Goal: Information Seeking & Learning: Find specific fact

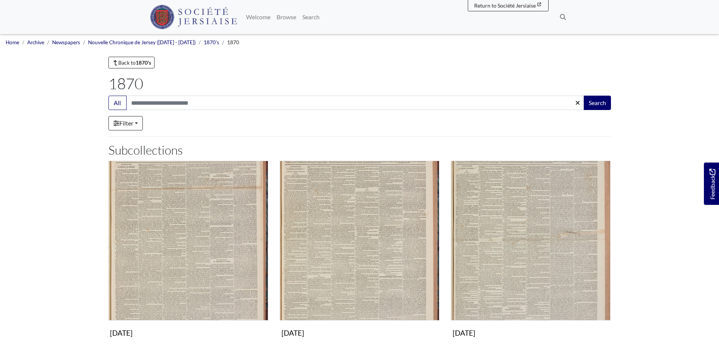
click at [361, 146] on h2 "Subcollections" at bounding box center [360, 150] width 503 height 14
click at [204, 45] on link "1870's" at bounding box center [212, 42] width 16 height 6
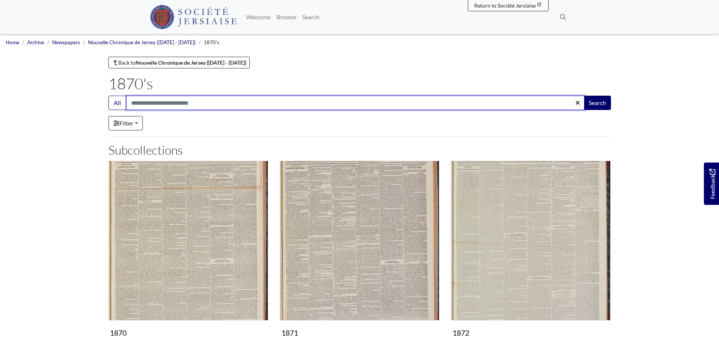
click at [179, 104] on input "Search:" at bounding box center [355, 103] width 459 height 14
type input "**********"
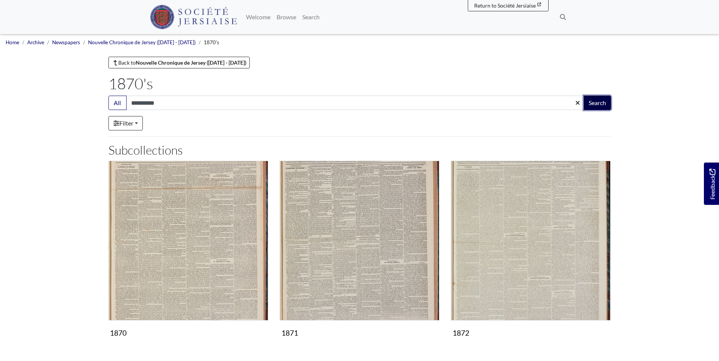
click at [598, 102] on button "Search" at bounding box center [597, 103] width 27 height 14
click at [152, 43] on link "Nouvelle Chronique de Jersey ([DATE] - [DATE])" at bounding box center [142, 42] width 108 height 6
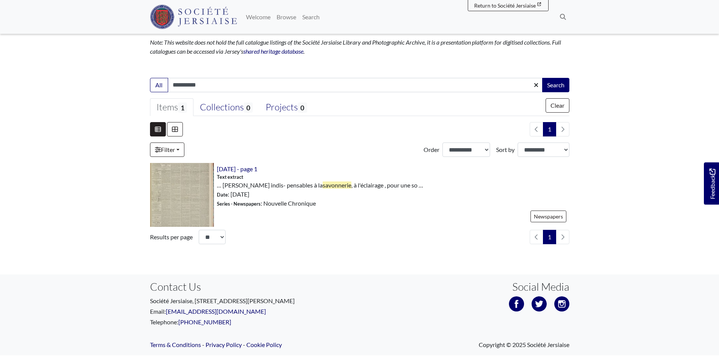
scroll to position [126, 0]
click at [250, 174] on div "20th November 1872 - page 1 Text extract … raisses indis- pensables à la savonn…" at bounding box center [392, 194] width 356 height 64
click at [250, 170] on span "20th November 1872 - page 1" at bounding box center [237, 167] width 40 height 7
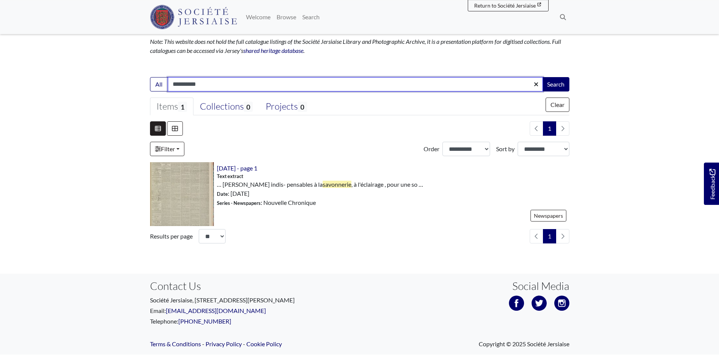
click at [210, 82] on input "**********" at bounding box center [355, 84] width 375 height 14
type input "*"
type input "********"
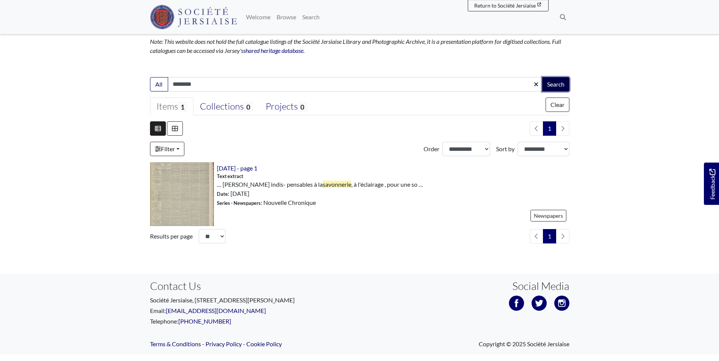
click at [552, 85] on button "Search" at bounding box center [556, 84] width 27 height 14
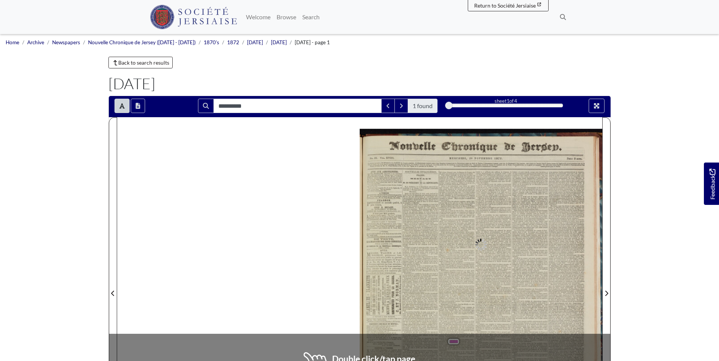
scroll to position [63, 0]
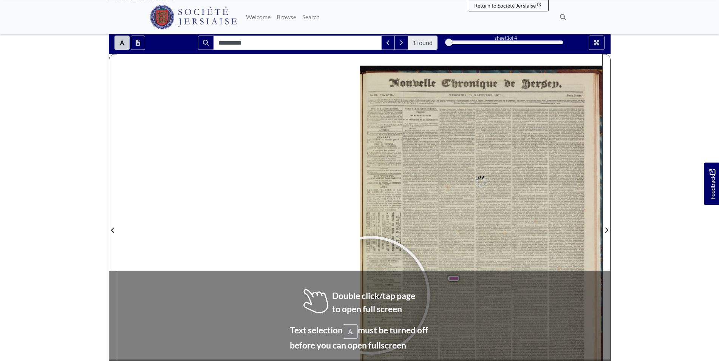
click at [371, 295] on div at bounding box center [370, 295] width 113 height 113
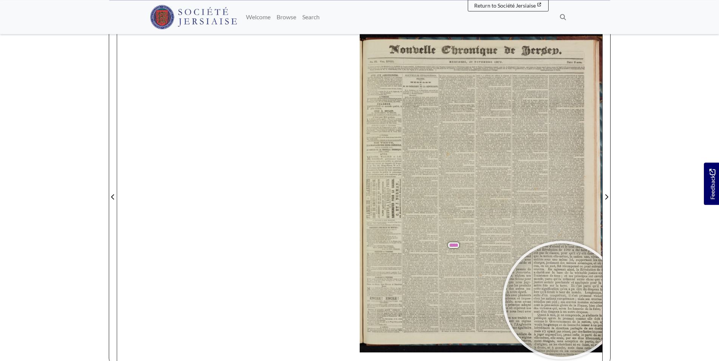
scroll to position [62, 0]
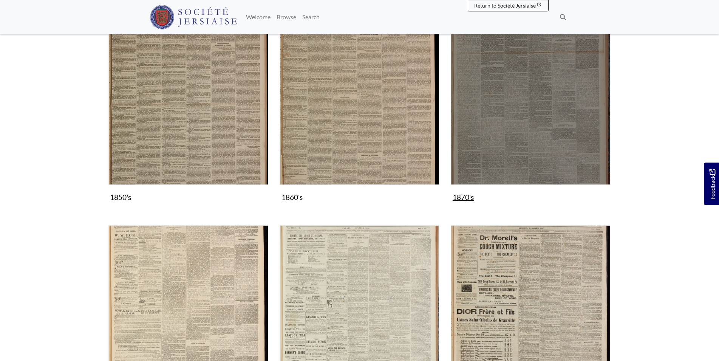
scroll to position [138, 0]
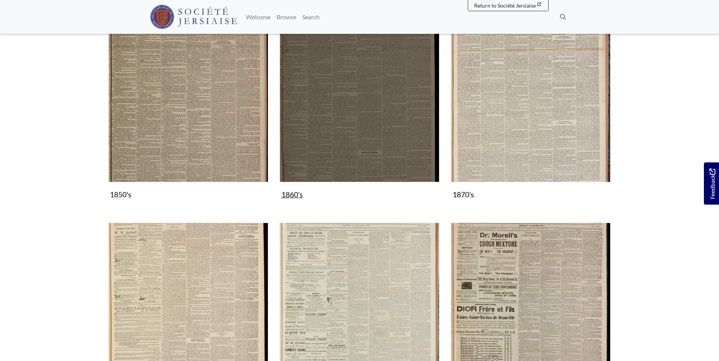
click at [354, 115] on img "Subcollection" at bounding box center [360, 102] width 160 height 160
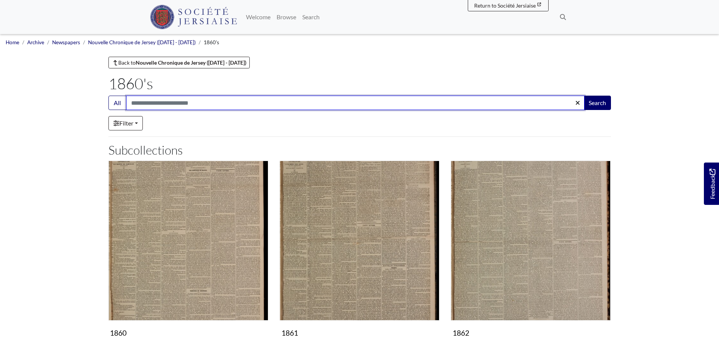
click at [143, 104] on input "Search:" at bounding box center [355, 103] width 459 height 14
type input "**********"
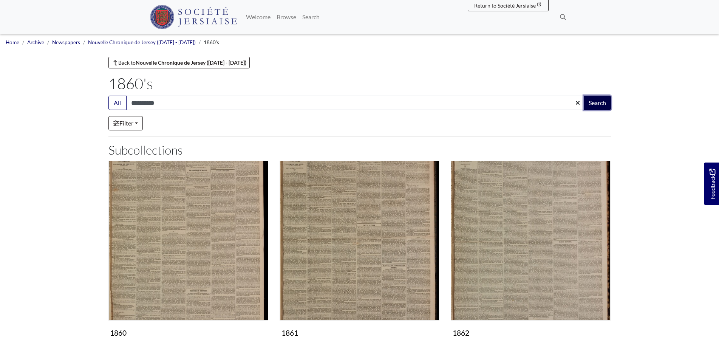
click at [603, 101] on button "Search" at bounding box center [597, 103] width 27 height 14
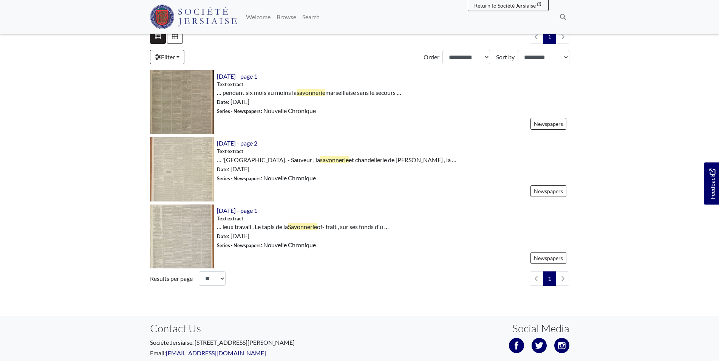
scroll to position [224, 0]
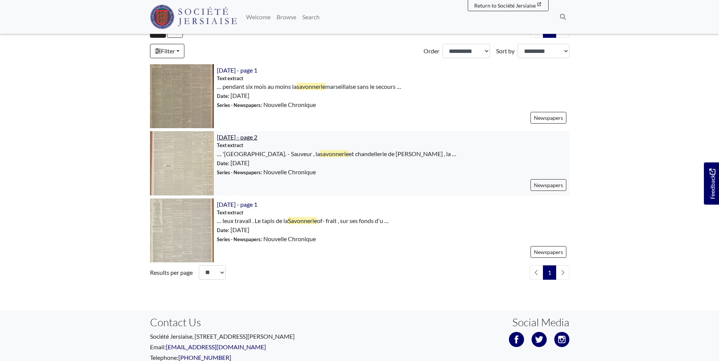
click at [257, 139] on span "[DATE] - page 2" at bounding box center [237, 136] width 40 height 7
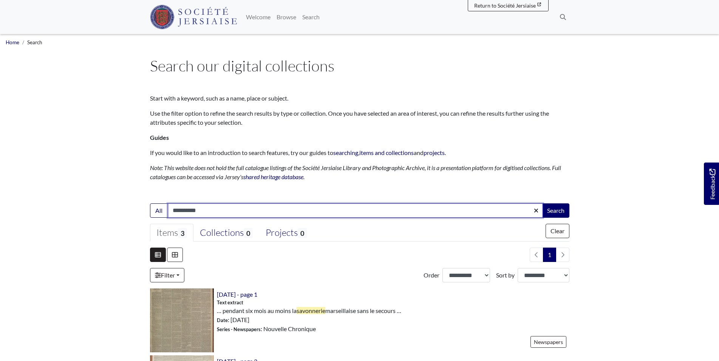
click at [208, 209] on input "**********" at bounding box center [355, 210] width 375 height 14
type input "*"
type input "********"
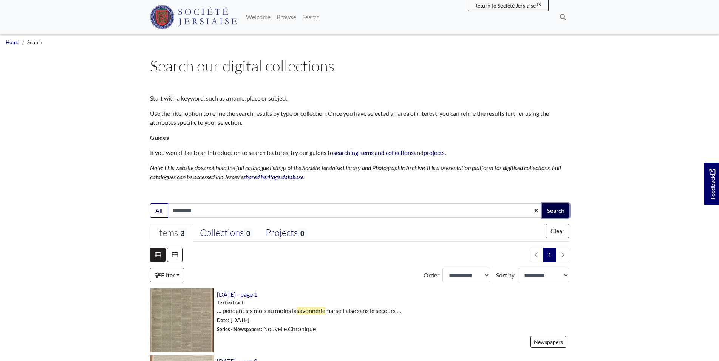
click at [554, 209] on button "Search" at bounding box center [556, 210] width 27 height 14
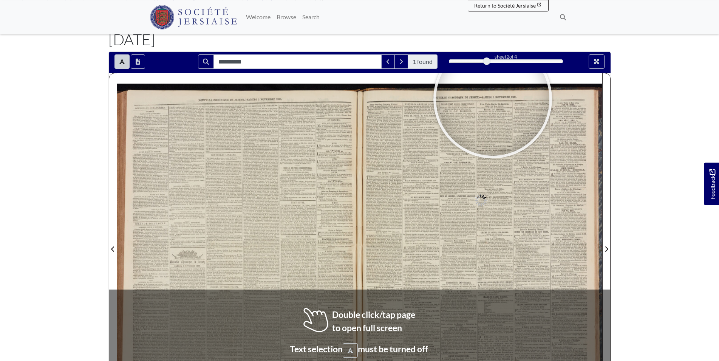
scroll to position [127, 0]
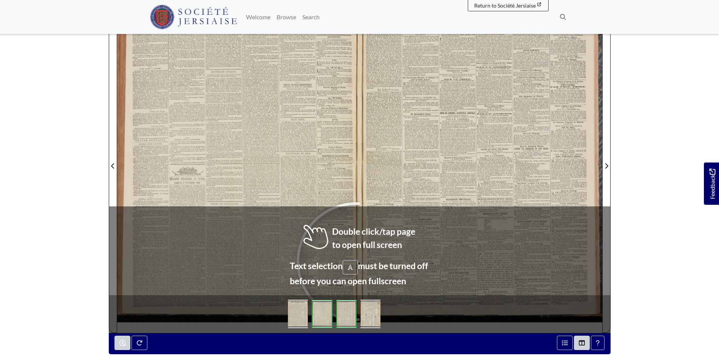
click at [356, 262] on div at bounding box center [355, 261] width 113 height 113
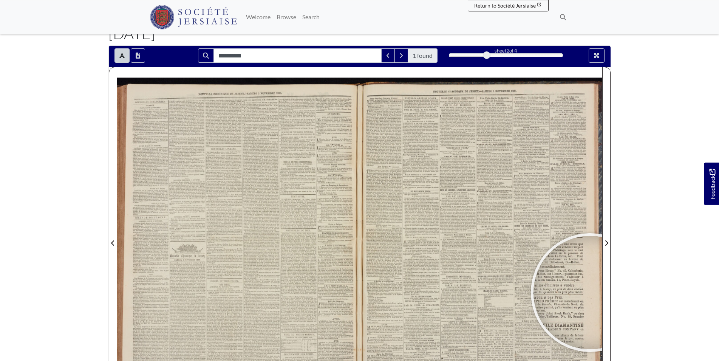
scroll to position [48, 0]
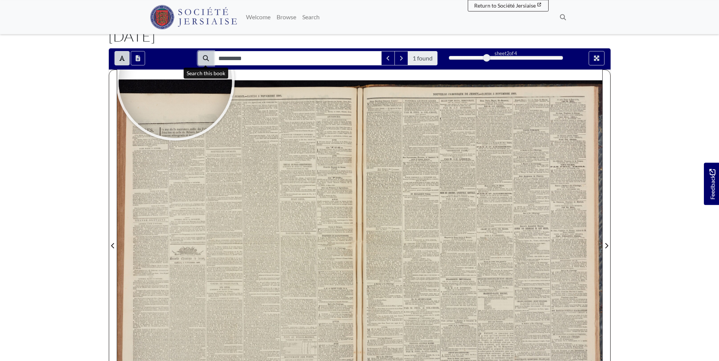
click at [205, 55] on button "Search" at bounding box center [206, 58] width 16 height 14
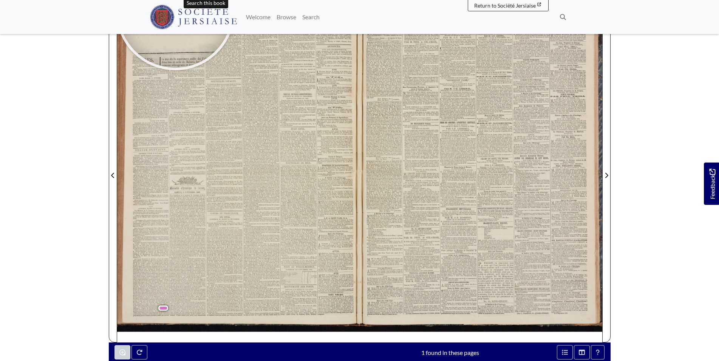
scroll to position [141, 0]
